Goal: Book appointment/travel/reservation

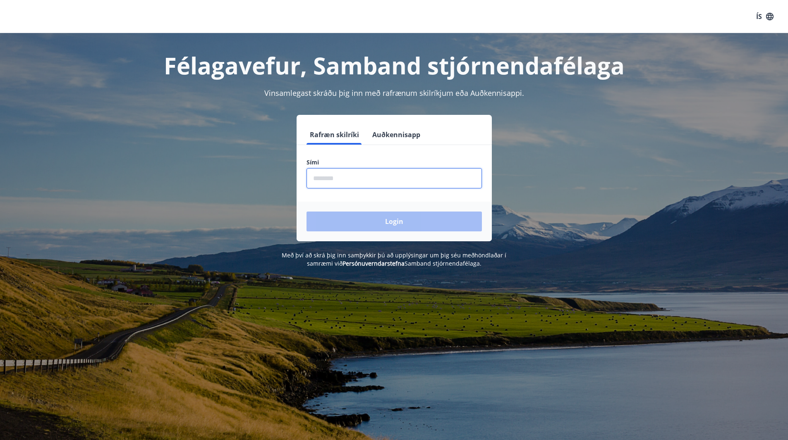
click at [342, 180] on input "phone" at bounding box center [393, 178] width 175 height 20
type input "********"
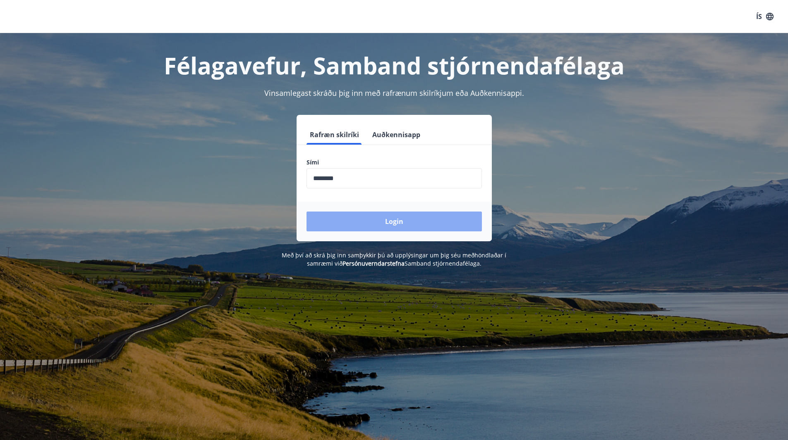
click at [382, 223] on button "Login" at bounding box center [393, 222] width 175 height 20
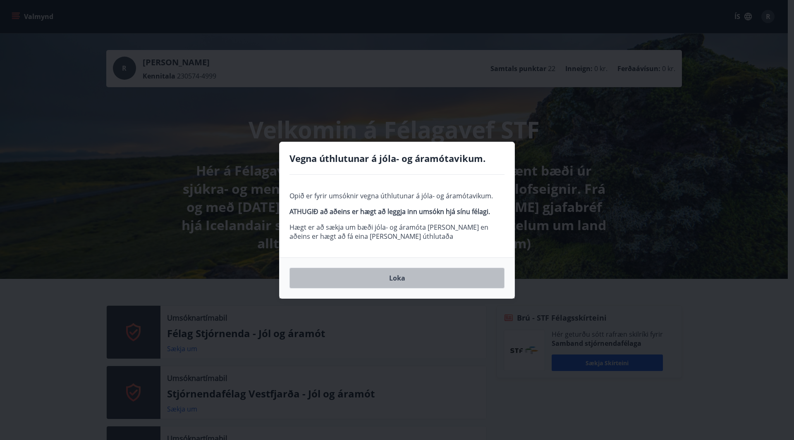
click at [400, 279] on button "Loka" at bounding box center [396, 278] width 215 height 21
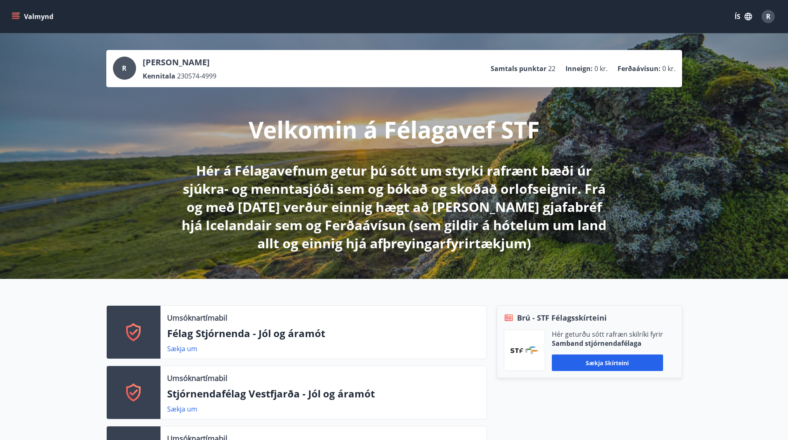
click at [14, 14] on icon "menu" at bounding box center [16, 16] width 8 height 8
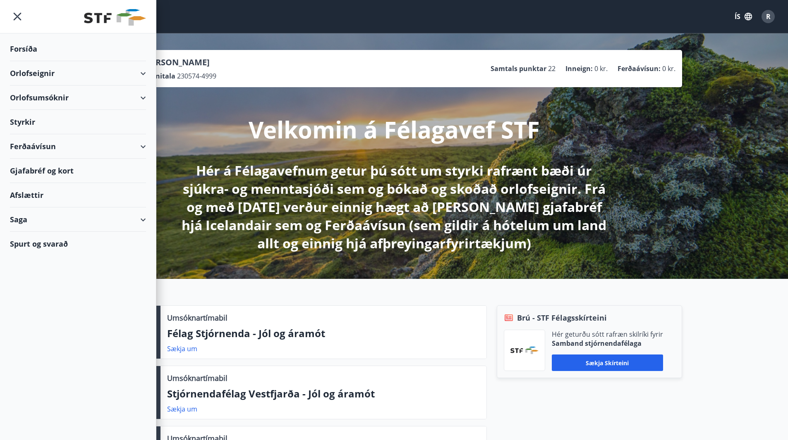
click at [141, 101] on div "Orlofsumsóknir" at bounding box center [78, 98] width 136 height 24
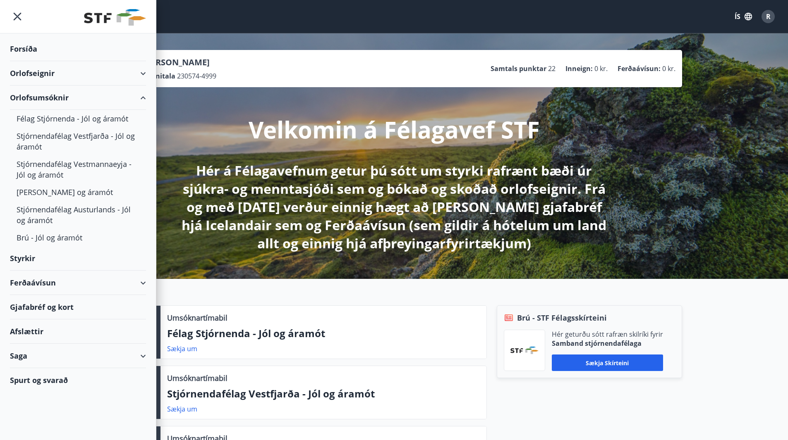
click at [144, 96] on div "Orlofsumsóknir" at bounding box center [78, 98] width 136 height 24
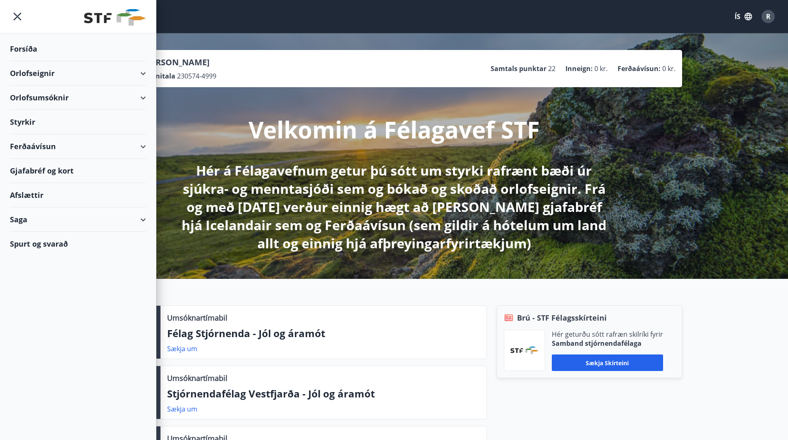
click at [146, 74] on icon at bounding box center [143, 74] width 10 height 10
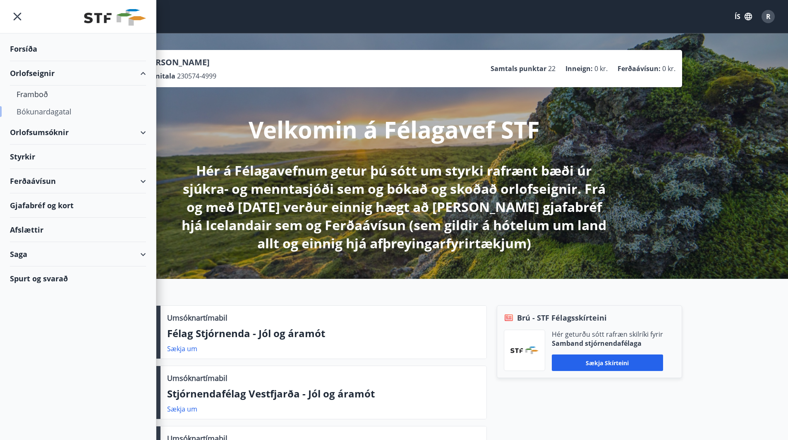
click at [55, 113] on div "Bókunardagatal" at bounding box center [78, 111] width 123 height 17
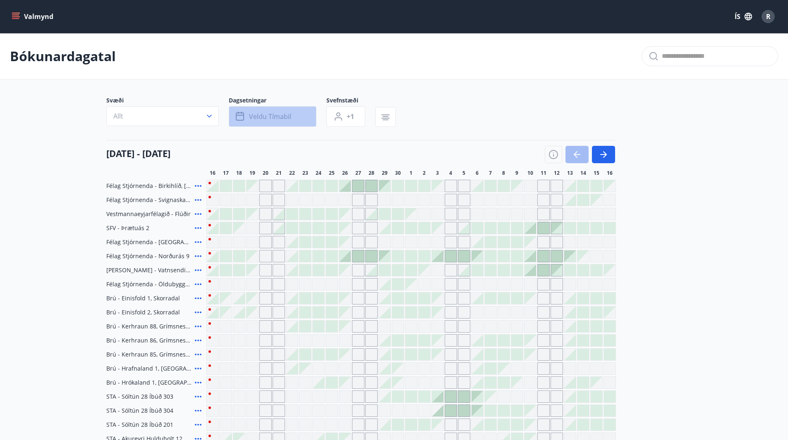
click at [254, 117] on span "Veldu tímabil" at bounding box center [270, 116] width 42 height 9
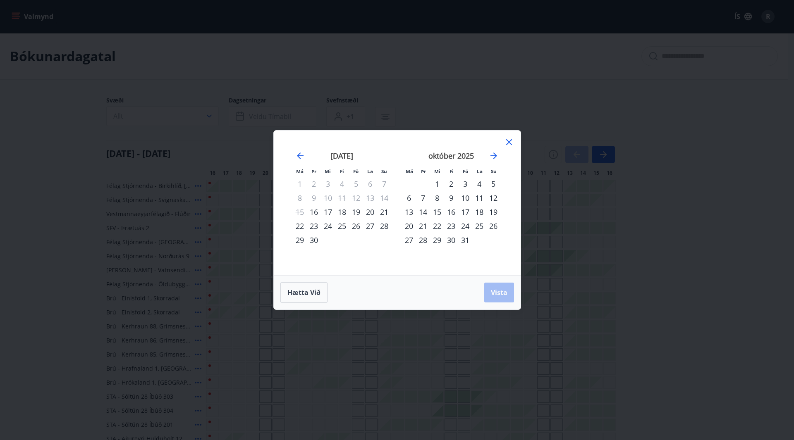
click at [300, 229] on div "22" at bounding box center [300, 226] width 14 height 14
click at [385, 226] on div "28" at bounding box center [384, 226] width 14 height 14
click at [502, 293] on span "Vista" at bounding box center [499, 292] width 17 height 9
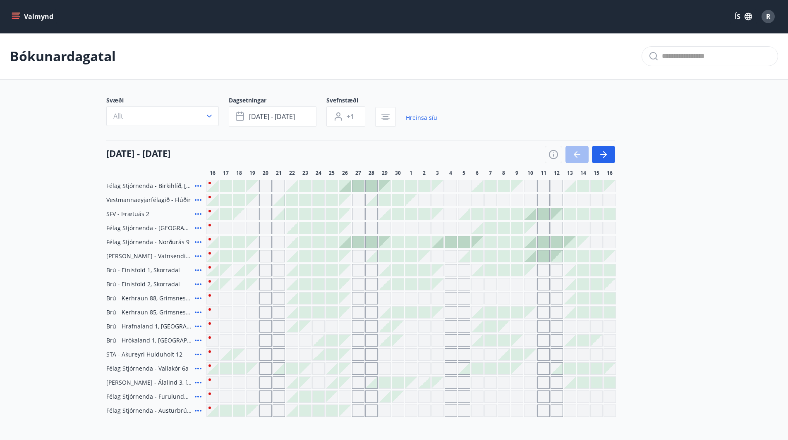
click at [150, 188] on span "Félag Stjórnenda - Birkihlíð, Brekkuheiði" at bounding box center [148, 186] width 85 height 8
click at [292, 182] on div at bounding box center [292, 186] width 12 height 12
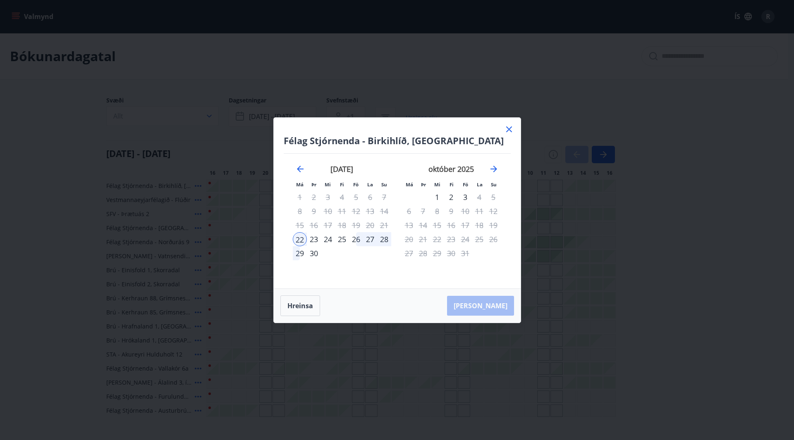
click at [386, 238] on div "28" at bounding box center [384, 239] width 14 height 14
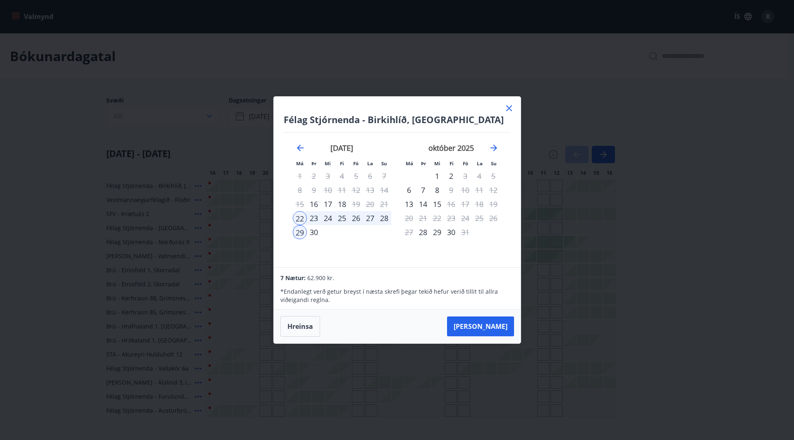
click at [514, 102] on div "Félag Stjórnenda - Birkihlíð, Brekkuheiði Má Þr Mi Fi Fö La Su Má Þr Mi Fi Fö L…" at bounding box center [397, 182] width 247 height 171
click at [508, 108] on icon at bounding box center [509, 108] width 10 height 10
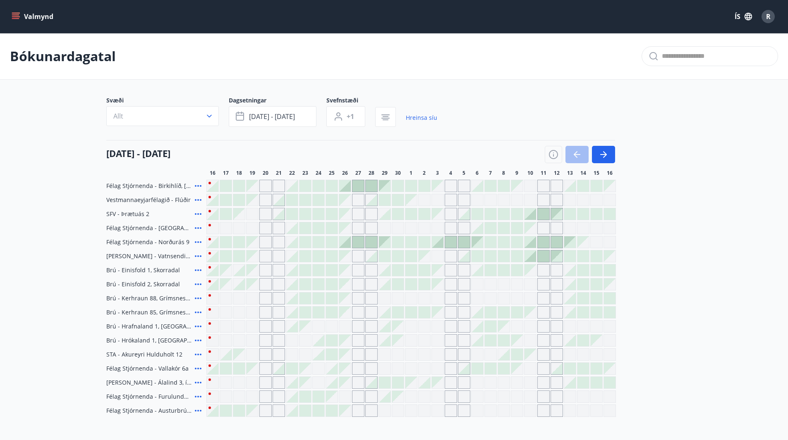
click at [516, 108] on div "Svæði Allt Dagsetningar sep 22 - sep 28 Svefnstæði +1 Hreinsa síu" at bounding box center [394, 113] width 576 height 34
click at [14, 18] on icon "menu" at bounding box center [16, 16] width 8 height 8
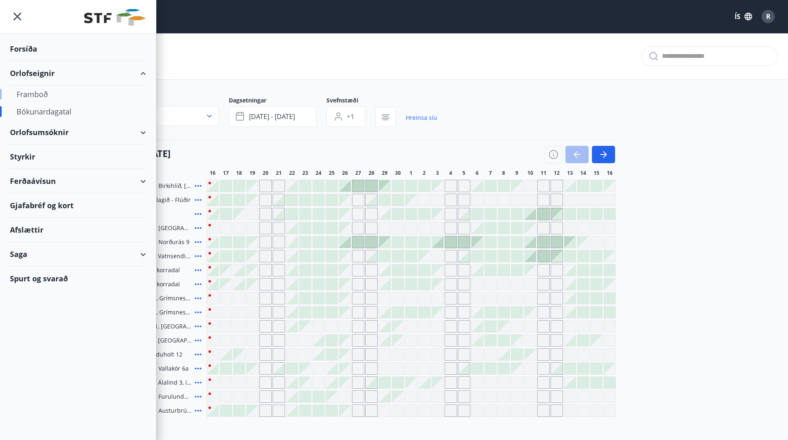
click at [34, 88] on div "Framboð" at bounding box center [78, 94] width 123 height 17
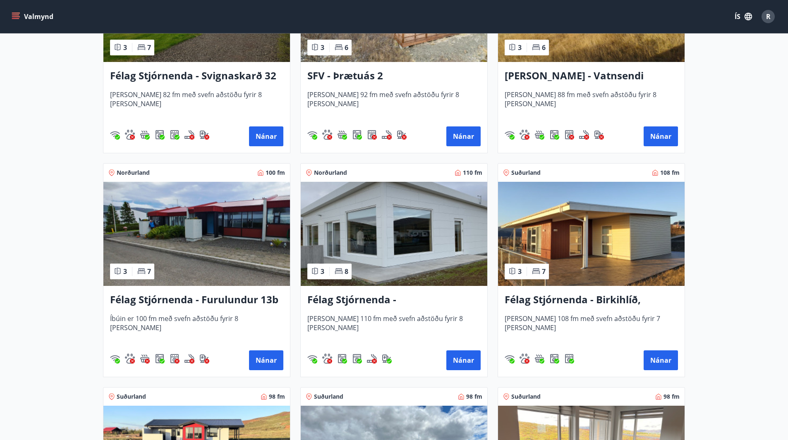
scroll to position [1596, 0]
click at [589, 302] on h3 "Félag Stjórnenda - Birkihlíð, Brekkuheiði" at bounding box center [590, 299] width 173 height 15
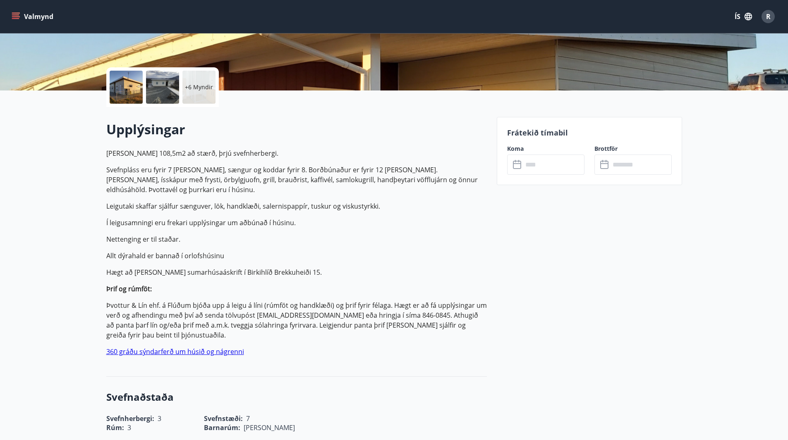
scroll to position [158, 0]
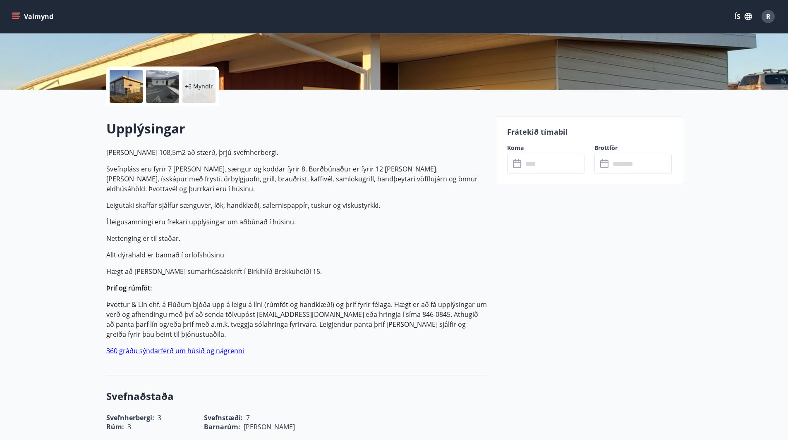
click at [183, 351] on link "360 gráðu sýndarferð um húsið og nágrenni" at bounding box center [175, 350] width 138 height 9
